Goal: Task Accomplishment & Management: Use online tool/utility

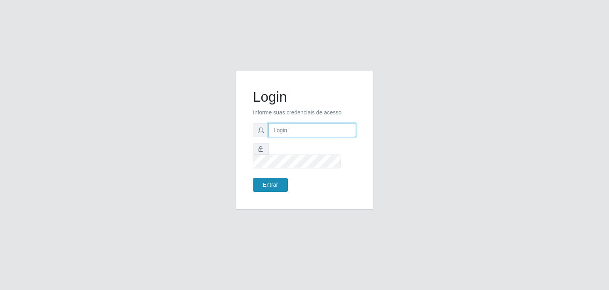
type input "[EMAIL_ADDRESS][DOMAIN_NAME]"
click at [279, 178] on button "Entrar" at bounding box center [270, 185] width 35 height 14
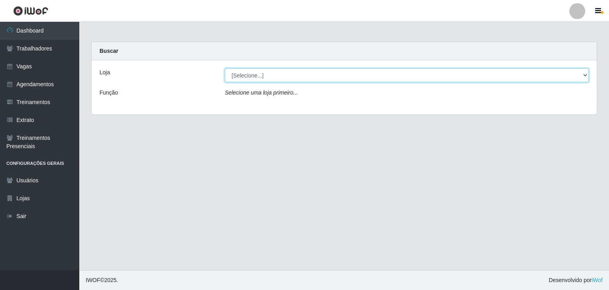
click at [301, 68] on select "[Selecione...] [PERSON_NAME] Clan - [GEOGRAPHIC_DATA]" at bounding box center [407, 75] width 364 height 14
select select "498"
click at [225, 68] on select "[Selecione...] [PERSON_NAME] Clan - [GEOGRAPHIC_DATA]" at bounding box center [407, 75] width 364 height 14
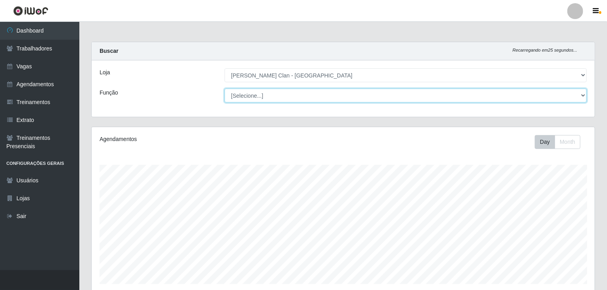
click at [586, 96] on select "[Selecione...] Auxiliar de Depósito Auxiliar de Depósito ++ Carregador e Descar…" at bounding box center [405, 95] width 363 height 14
select select "139"
click at [224, 88] on select "[Selecione...] Auxiliar de Depósito Auxiliar de Depósito ++ Carregador e Descar…" at bounding box center [405, 95] width 363 height 14
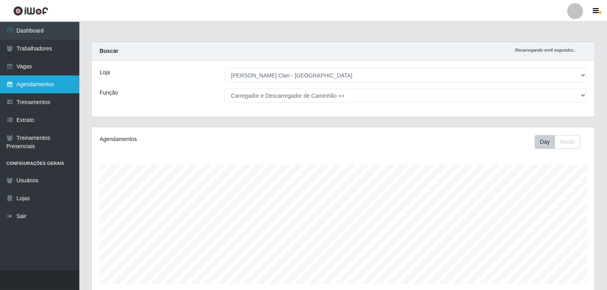
click at [36, 83] on link "Agendamentos" at bounding box center [39, 84] width 79 height 18
